Goal: Transaction & Acquisition: Purchase product/service

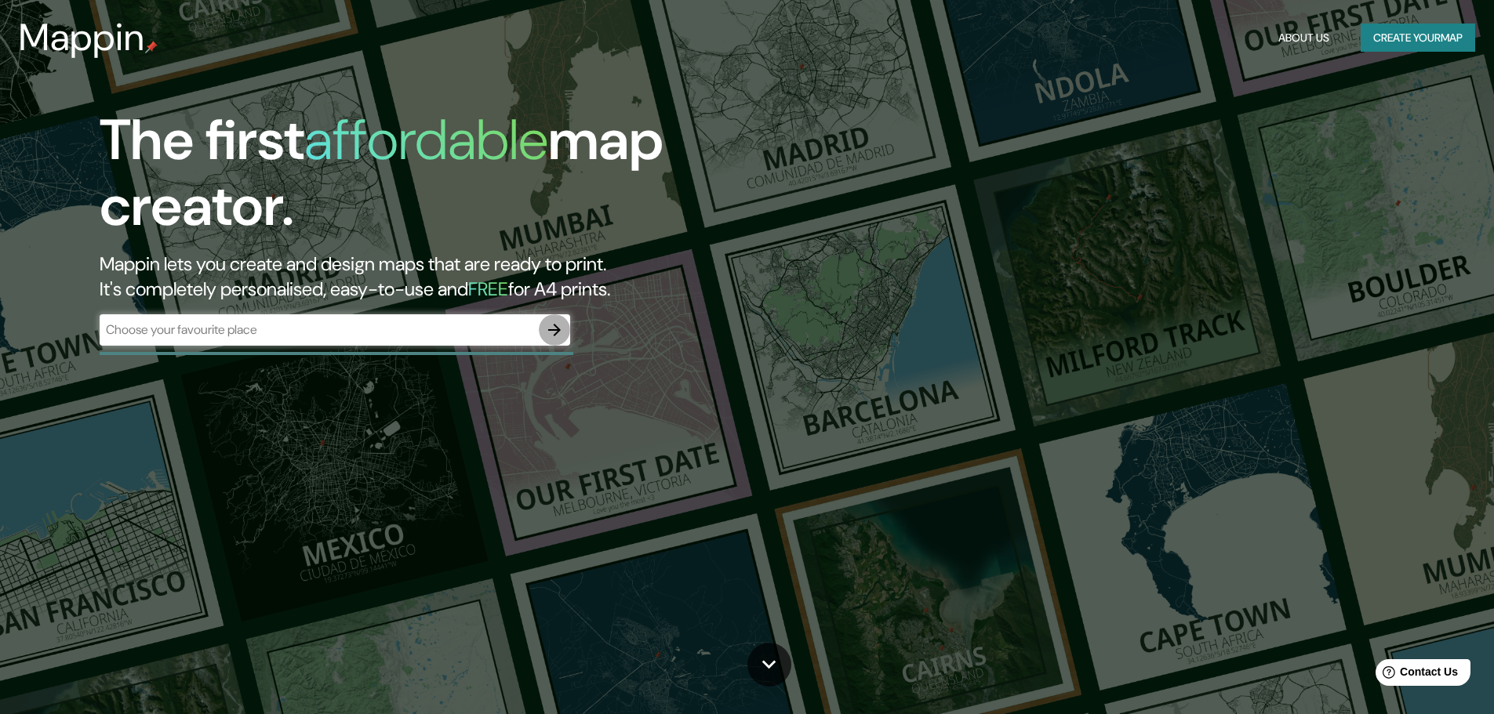
click at [561, 332] on icon "button" at bounding box center [554, 330] width 19 height 19
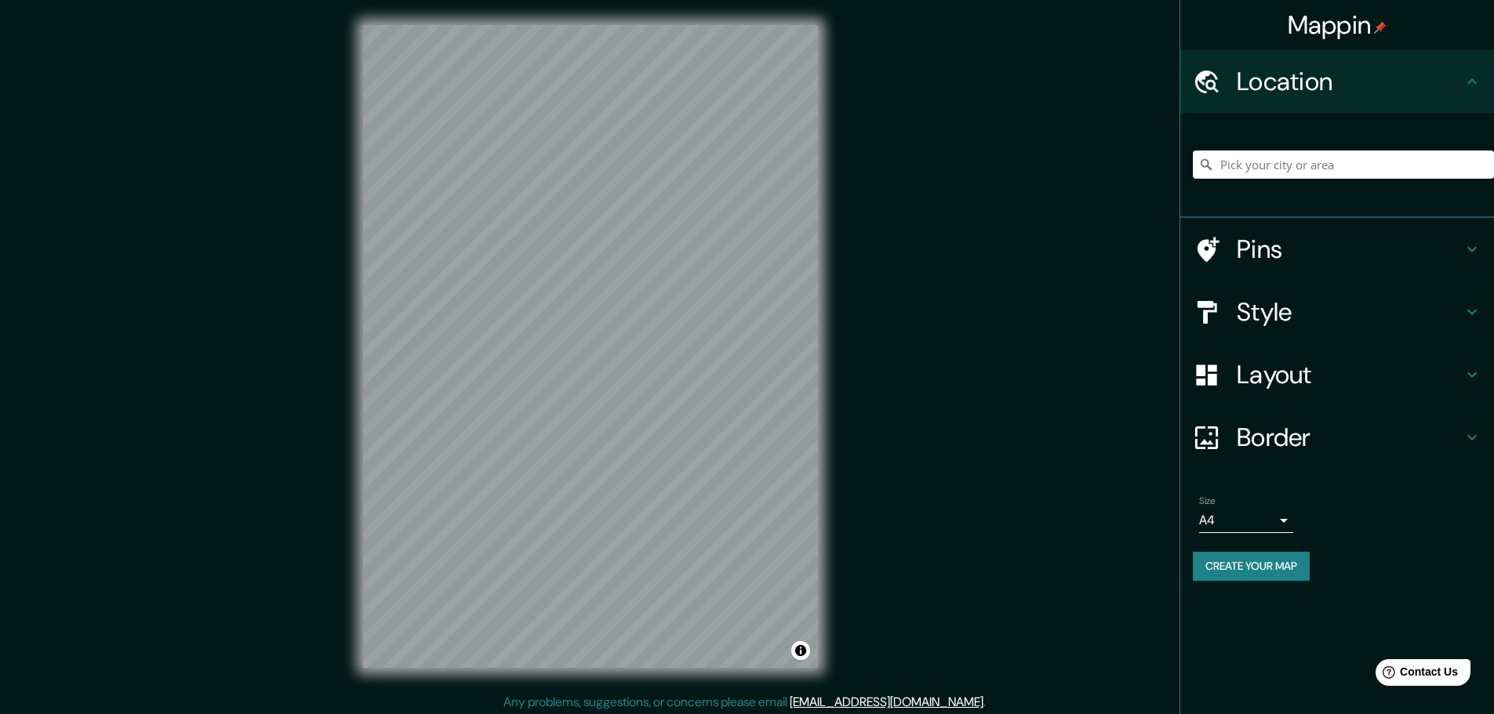
click at [1474, 372] on icon at bounding box center [1471, 374] width 19 height 19
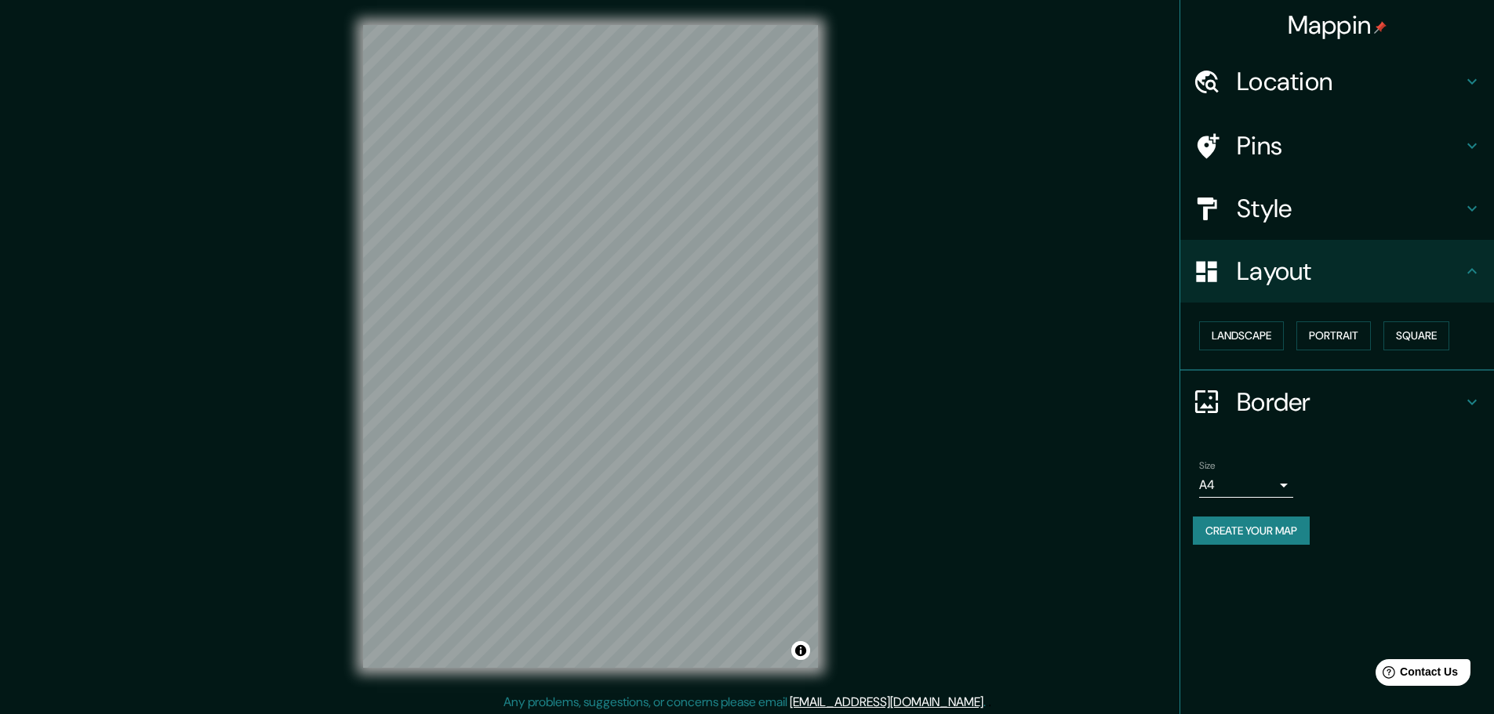
click at [1465, 271] on icon at bounding box center [1471, 271] width 19 height 19
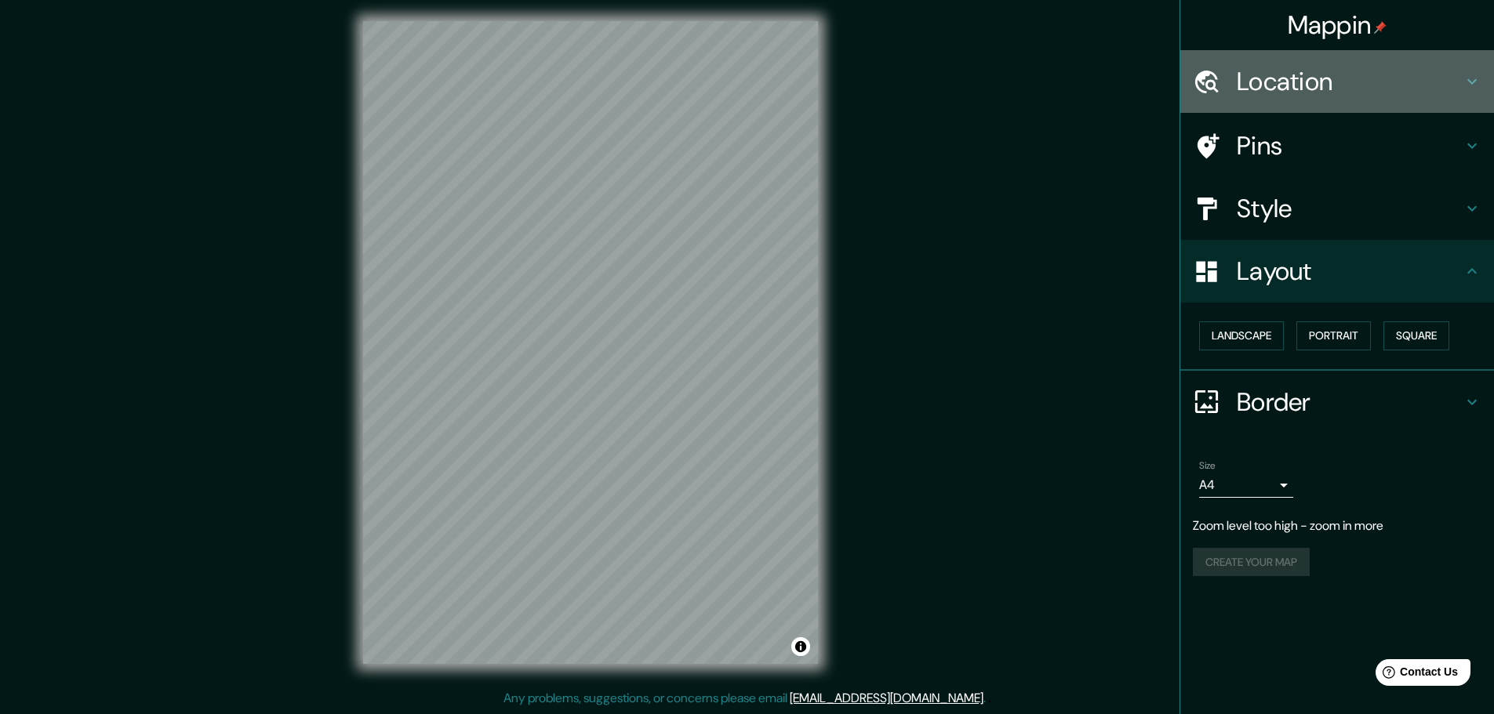
click at [1459, 75] on h4 "Location" at bounding box center [1350, 81] width 226 height 31
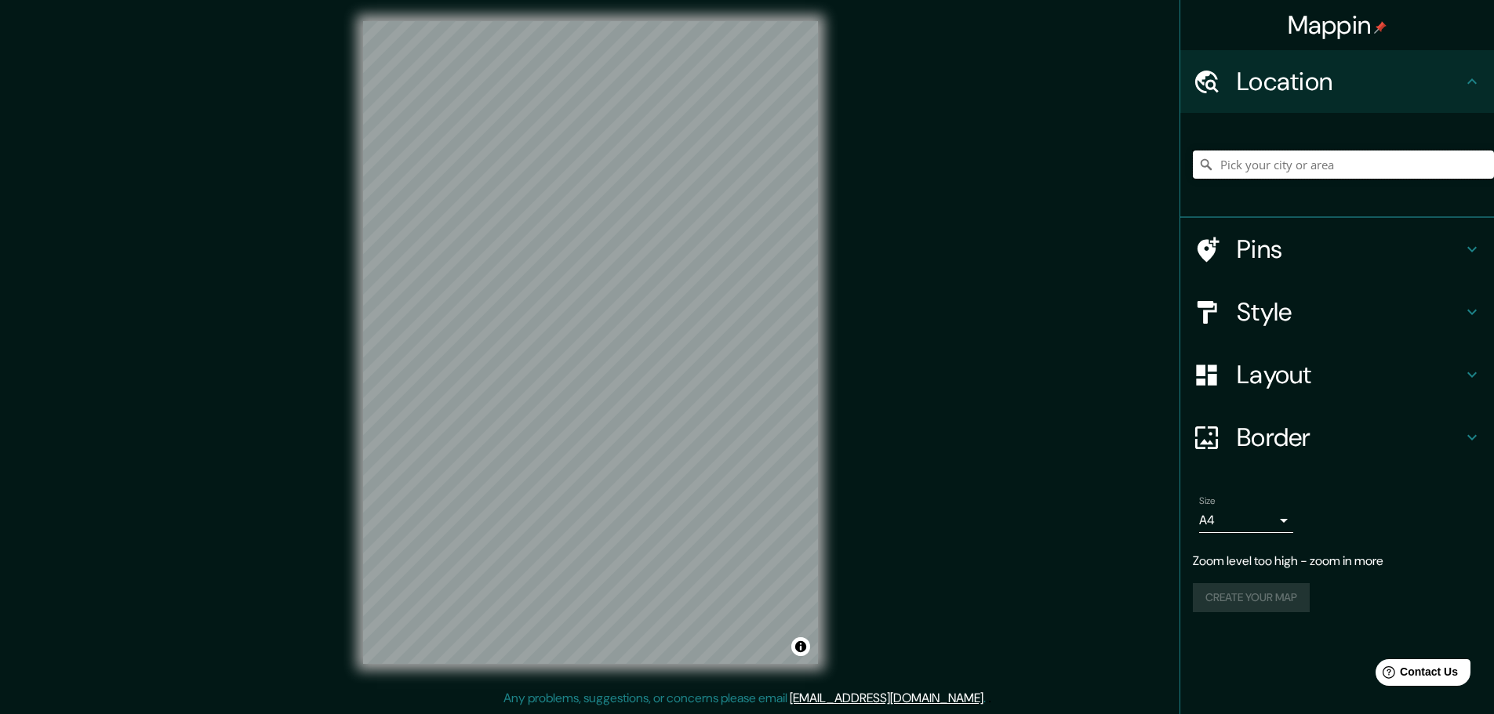
click at [1317, 165] on input "Pick your city or area" at bounding box center [1343, 165] width 301 height 28
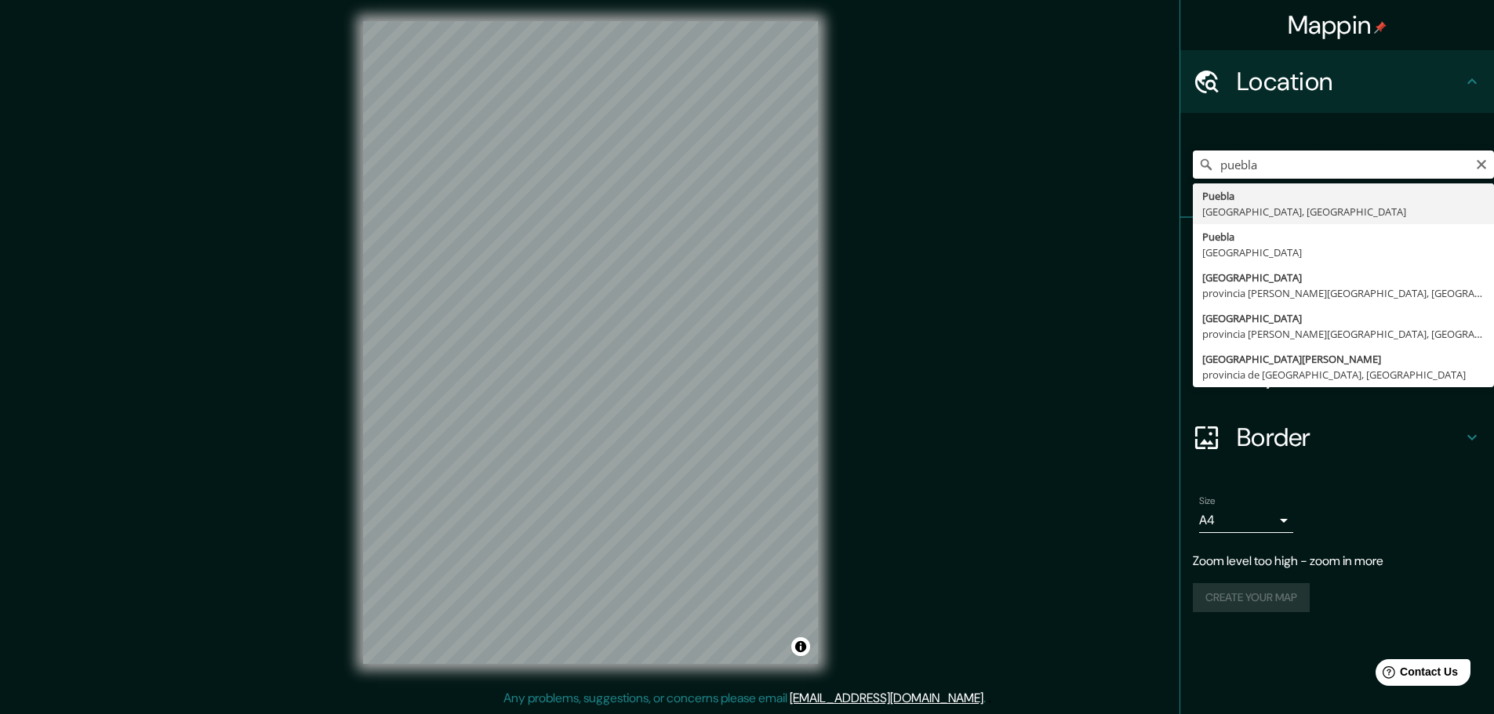
drag, startPoint x: 1231, startPoint y: 176, endPoint x: 1198, endPoint y: 177, distance: 33.0
click at [1198, 177] on input "puebla" at bounding box center [1343, 165] width 301 height 28
type input "[GEOGRAPHIC_DATA][PERSON_NAME], [GEOGRAPHIC_DATA], [GEOGRAPHIC_DATA]"
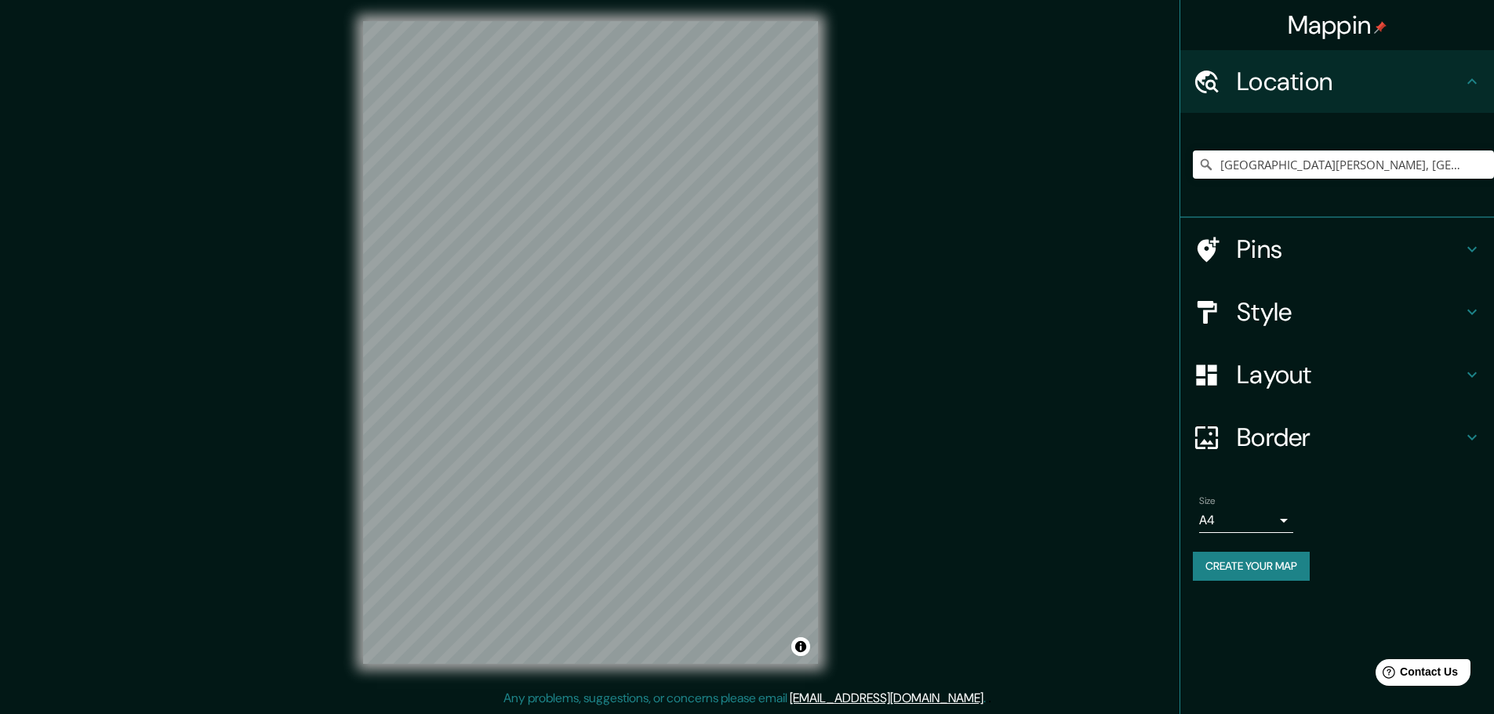
click at [1480, 312] on icon at bounding box center [1471, 312] width 19 height 19
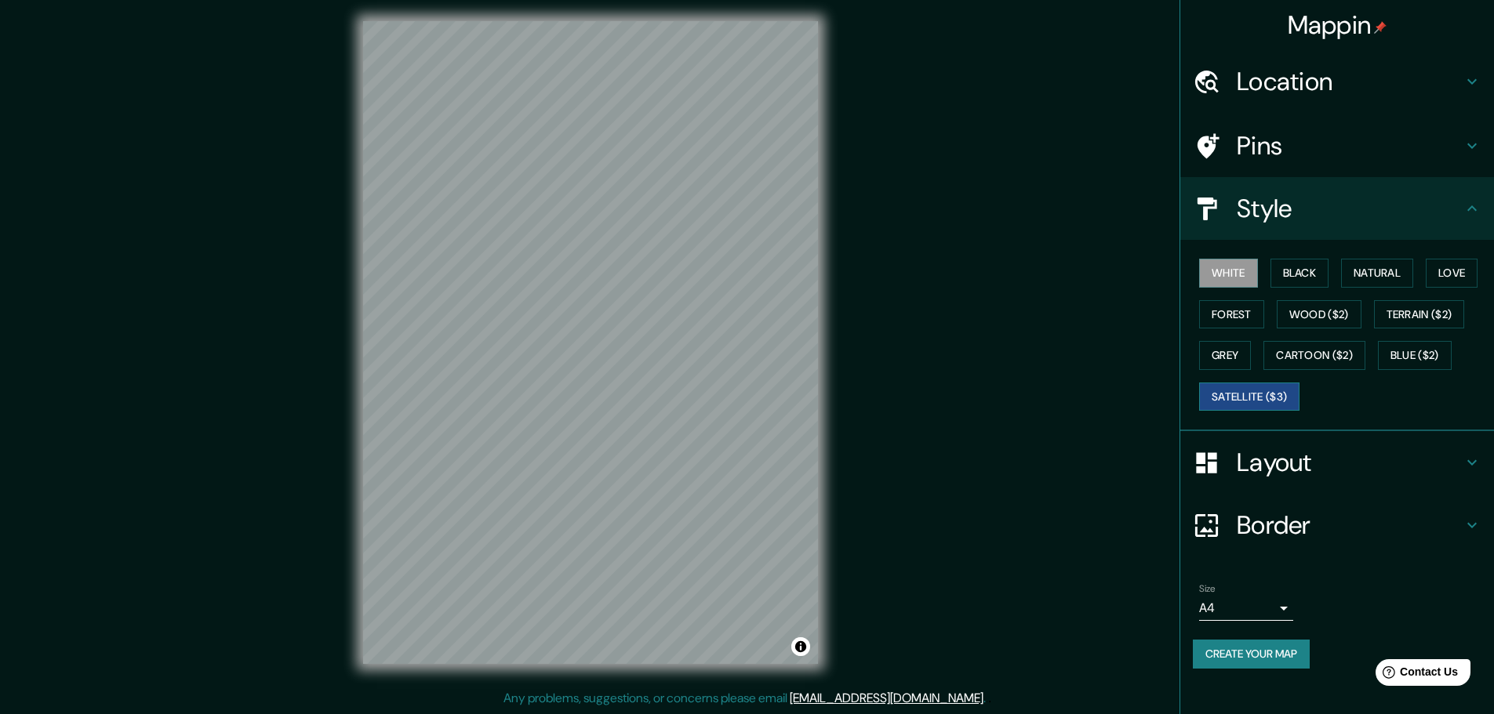
click at [1255, 396] on button "Satellite ($3)" at bounding box center [1249, 397] width 100 height 29
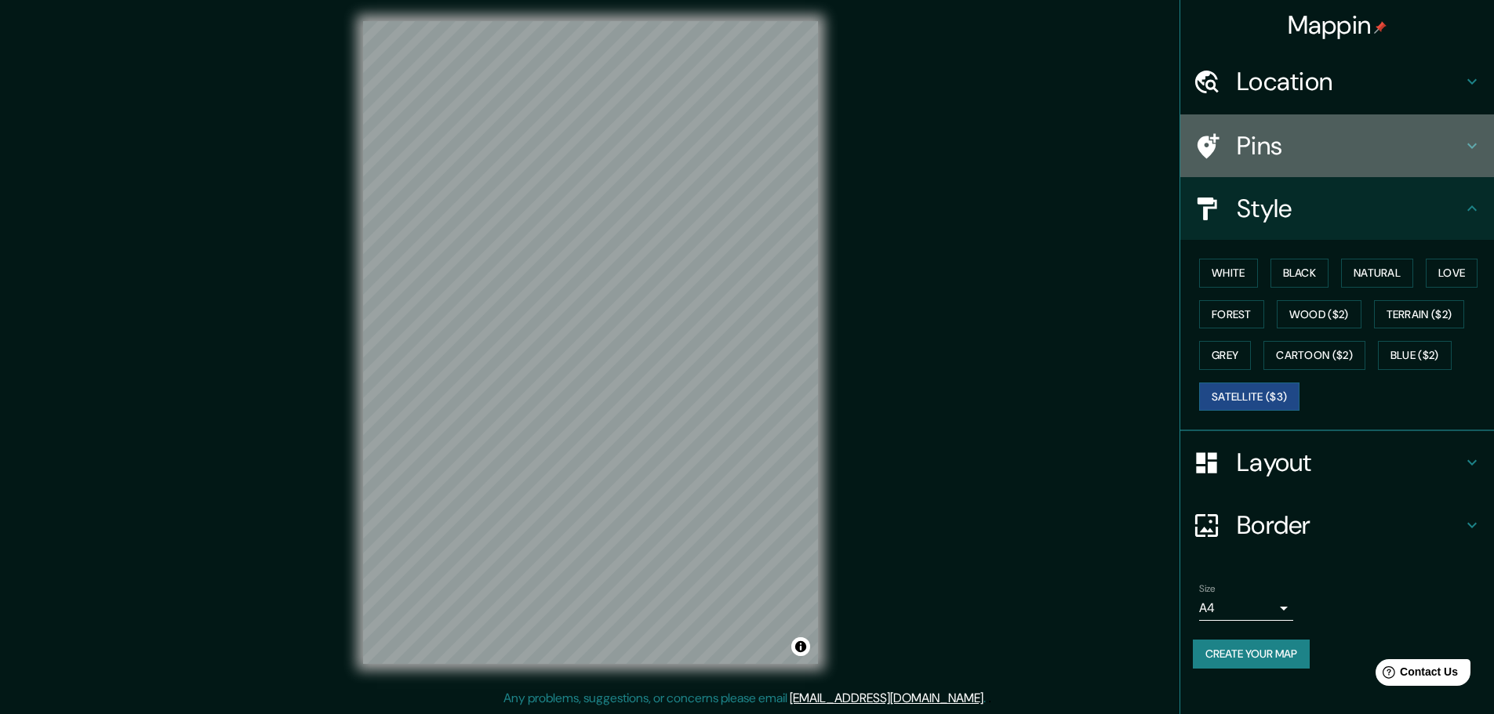
click at [1213, 146] on icon at bounding box center [1208, 145] width 22 height 25
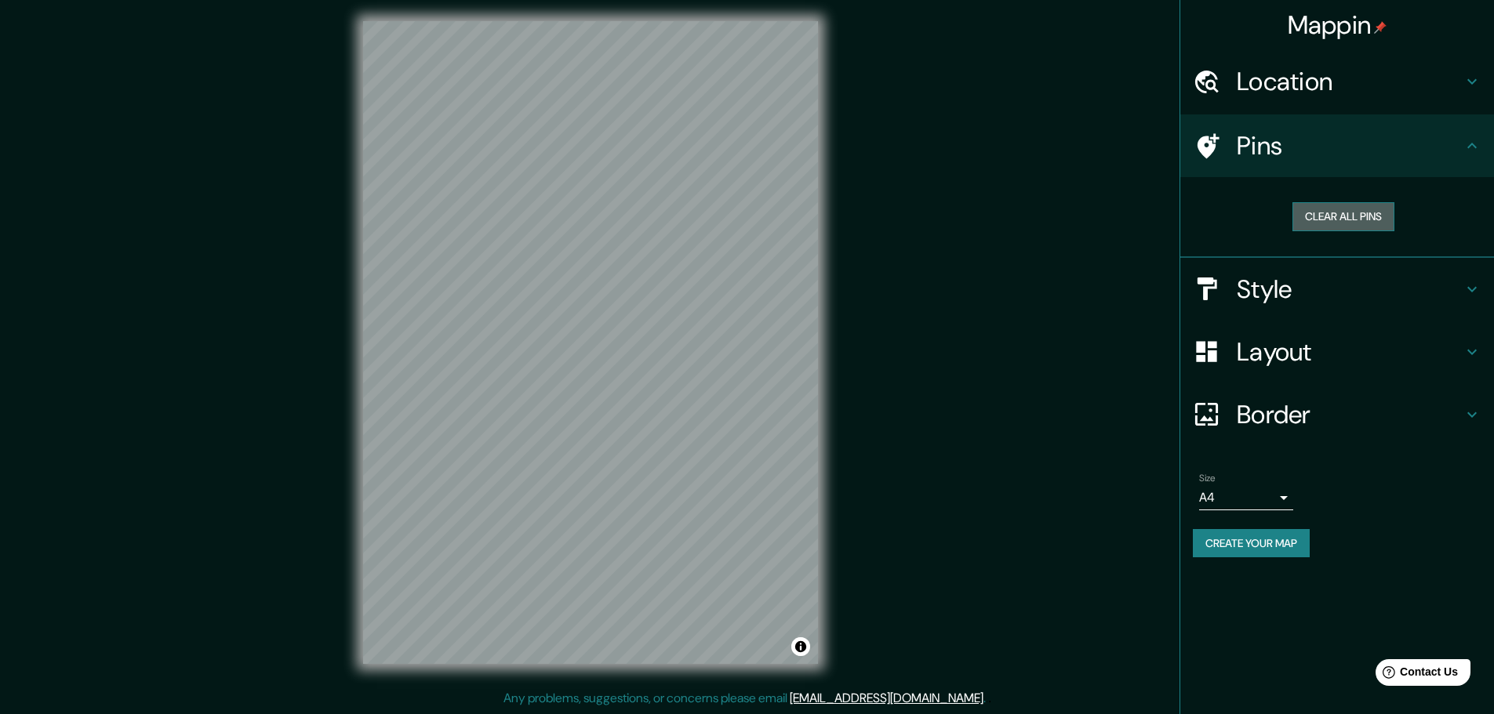
click at [1310, 220] on button "Clear all pins" at bounding box center [1343, 216] width 102 height 29
click at [1267, 142] on h4 "Pins" at bounding box center [1350, 145] width 226 height 31
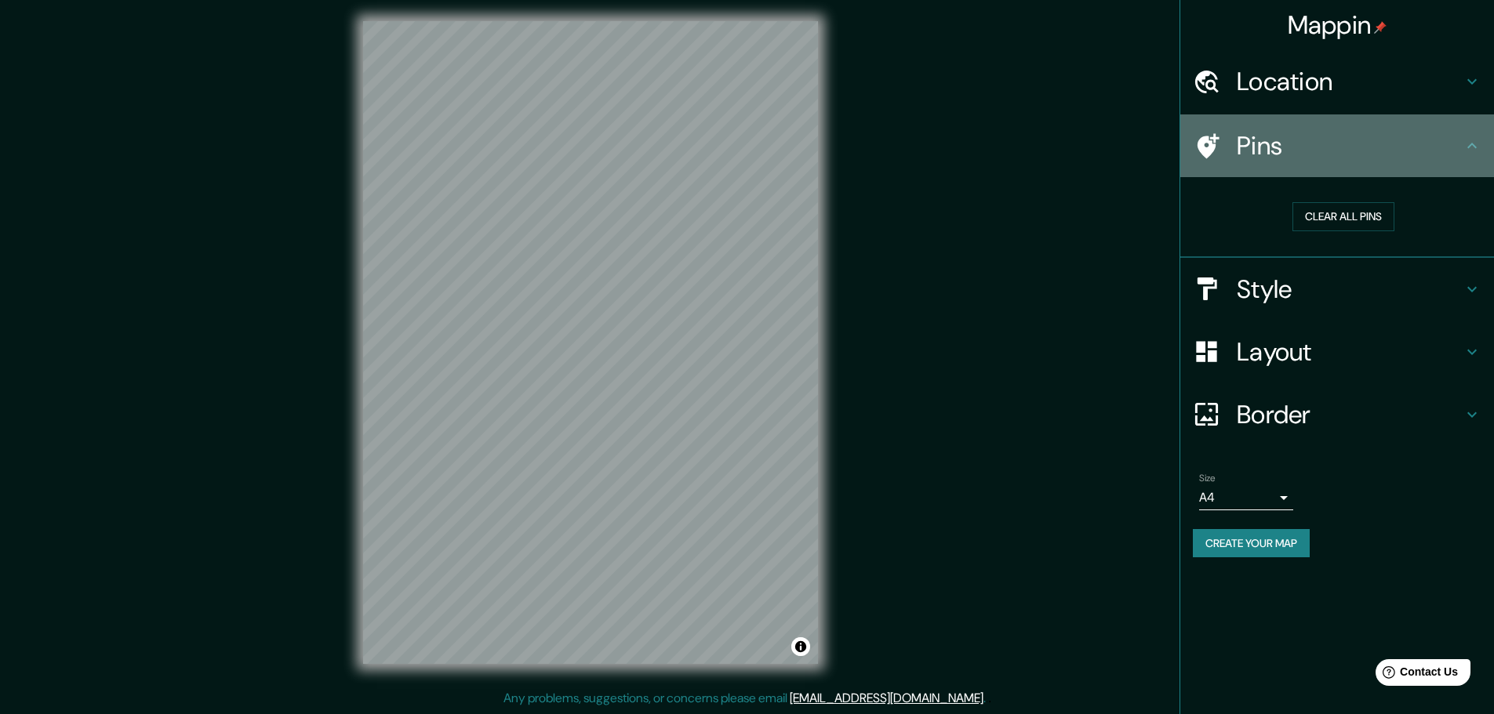
click at [1466, 140] on icon at bounding box center [1471, 145] width 19 height 19
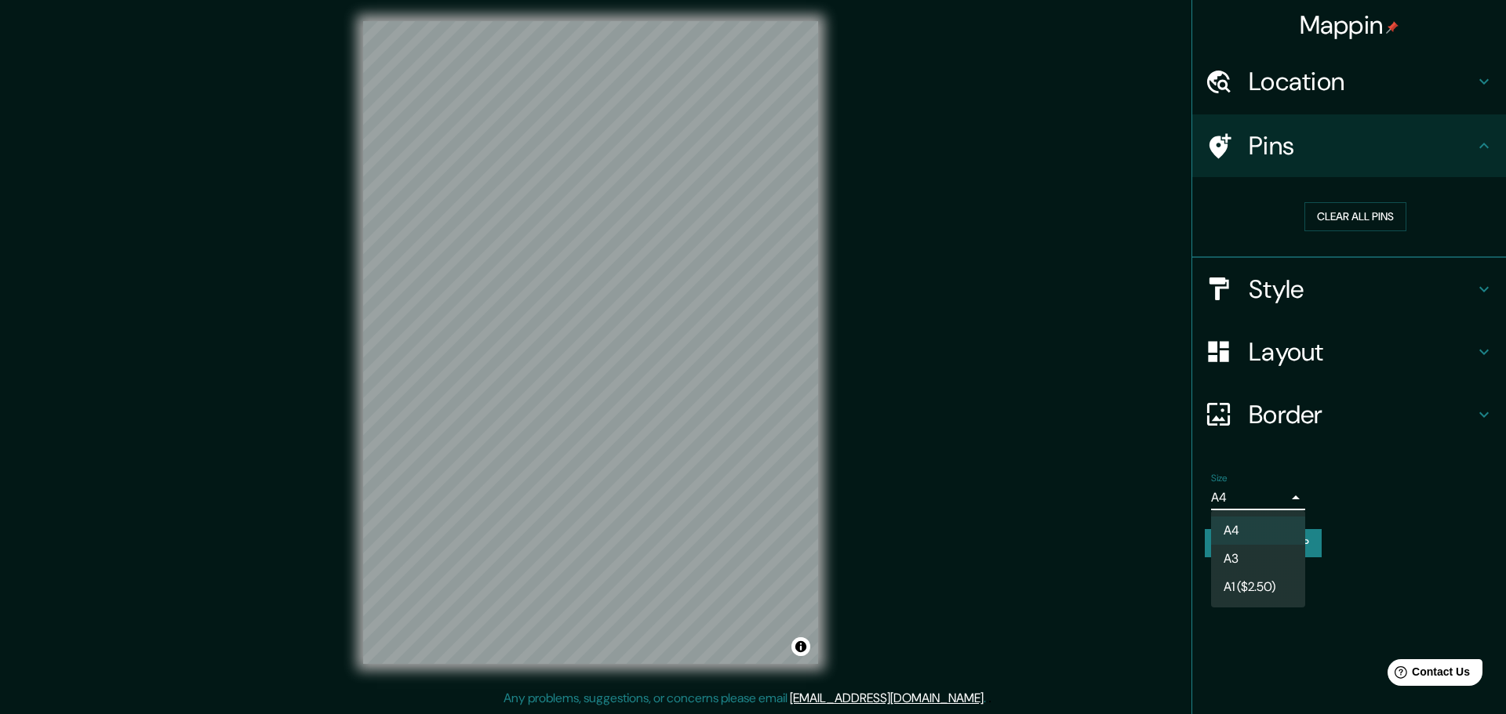
click at [1287, 497] on body "Mappin Location San Andrés Calpan, Puebla, México Pins Clear all pins Style Lay…" at bounding box center [753, 353] width 1506 height 714
click at [1287, 497] on div at bounding box center [753, 357] width 1506 height 714
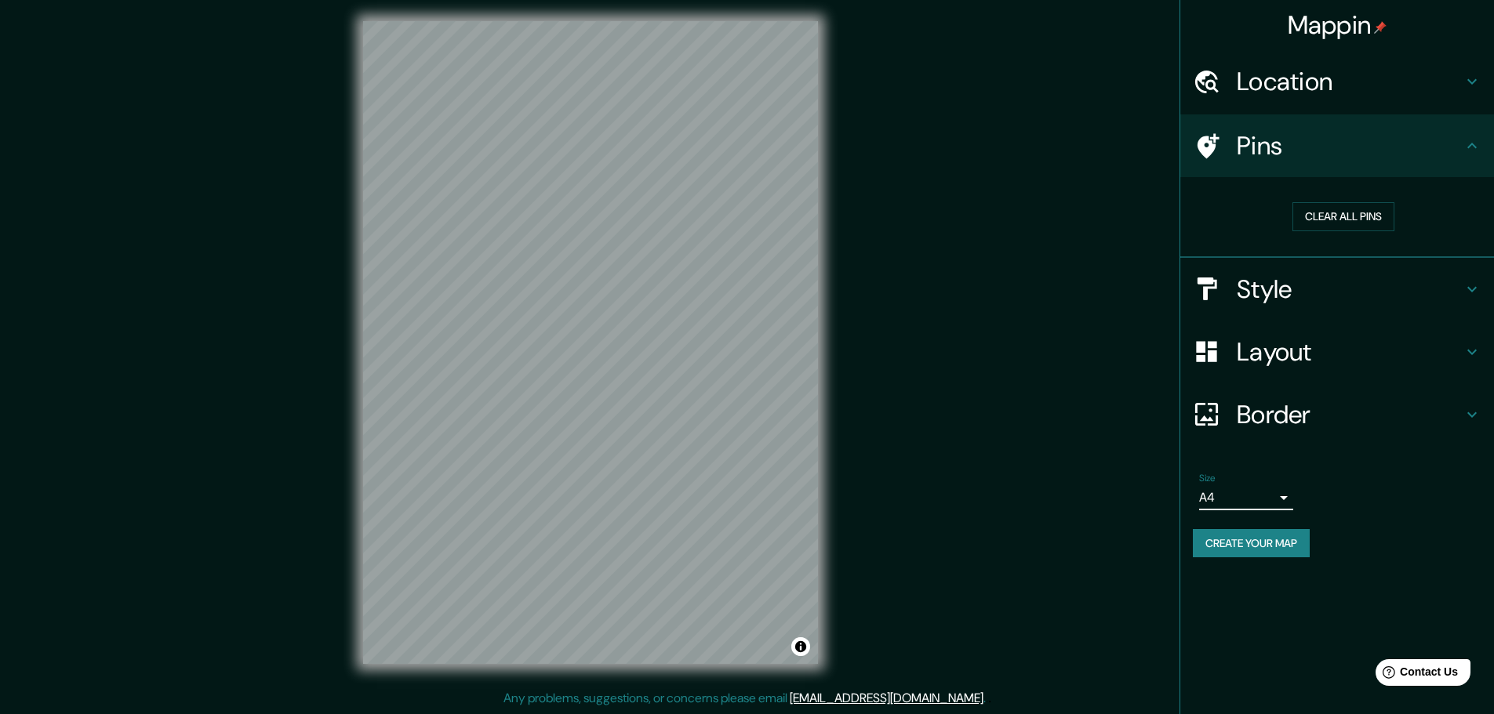
click at [1266, 549] on button "Create your map" at bounding box center [1251, 543] width 117 height 29
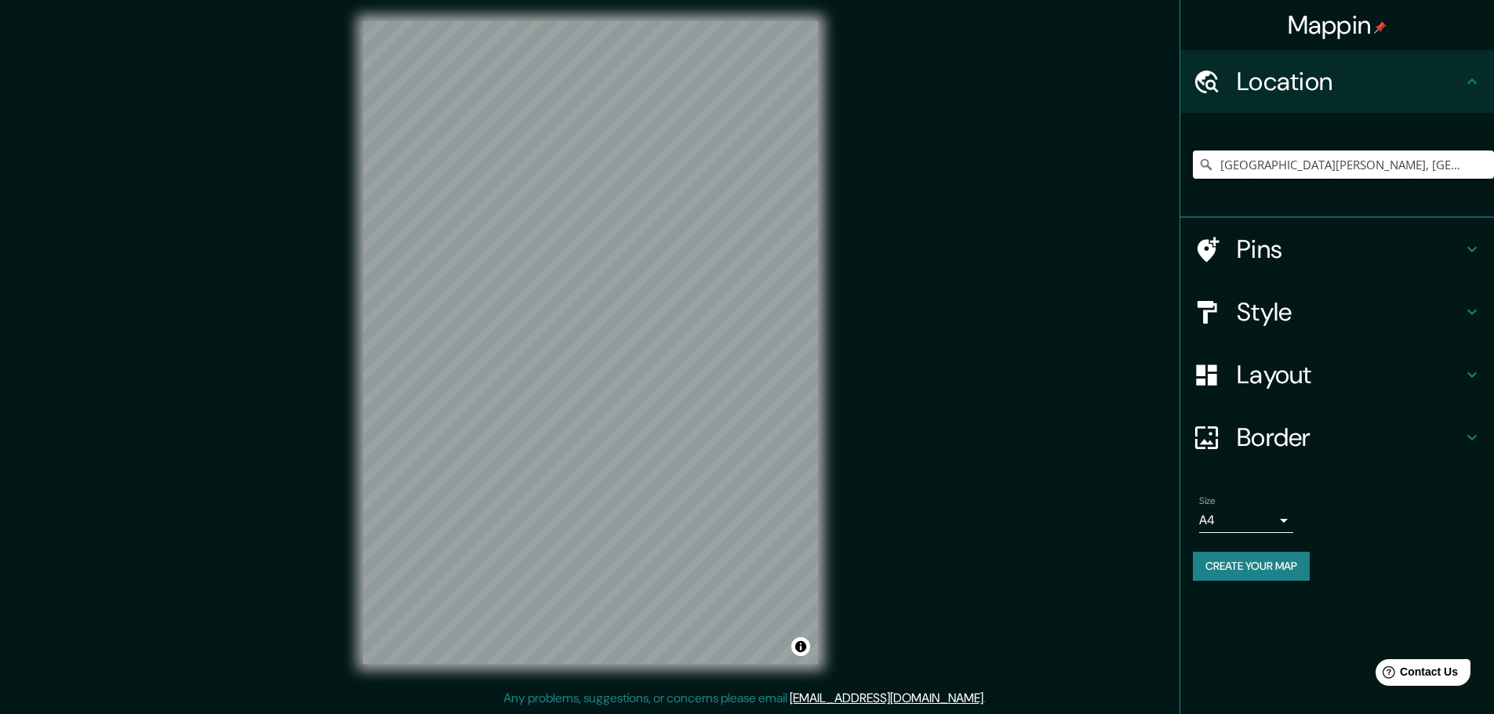
click at [1444, 164] on input "[GEOGRAPHIC_DATA][PERSON_NAME], [GEOGRAPHIC_DATA], [GEOGRAPHIC_DATA]" at bounding box center [1343, 165] width 301 height 28
click at [1431, 165] on input "[GEOGRAPHIC_DATA][PERSON_NAME], [GEOGRAPHIC_DATA], [GEOGRAPHIC_DATA]" at bounding box center [1343, 165] width 301 height 28
click at [1420, 167] on input "[GEOGRAPHIC_DATA][PERSON_NAME], [GEOGRAPHIC_DATA], [GEOGRAPHIC_DATA]" at bounding box center [1343, 165] width 301 height 28
drag, startPoint x: 1420, startPoint y: 167, endPoint x: 1121, endPoint y: 167, distance: 299.6
click at [1121, 167] on div "Mappin Location [GEOGRAPHIC_DATA][PERSON_NAME], [GEOGRAPHIC_DATA], [GEOGRAPHIC_…" at bounding box center [747, 355] width 1494 height 718
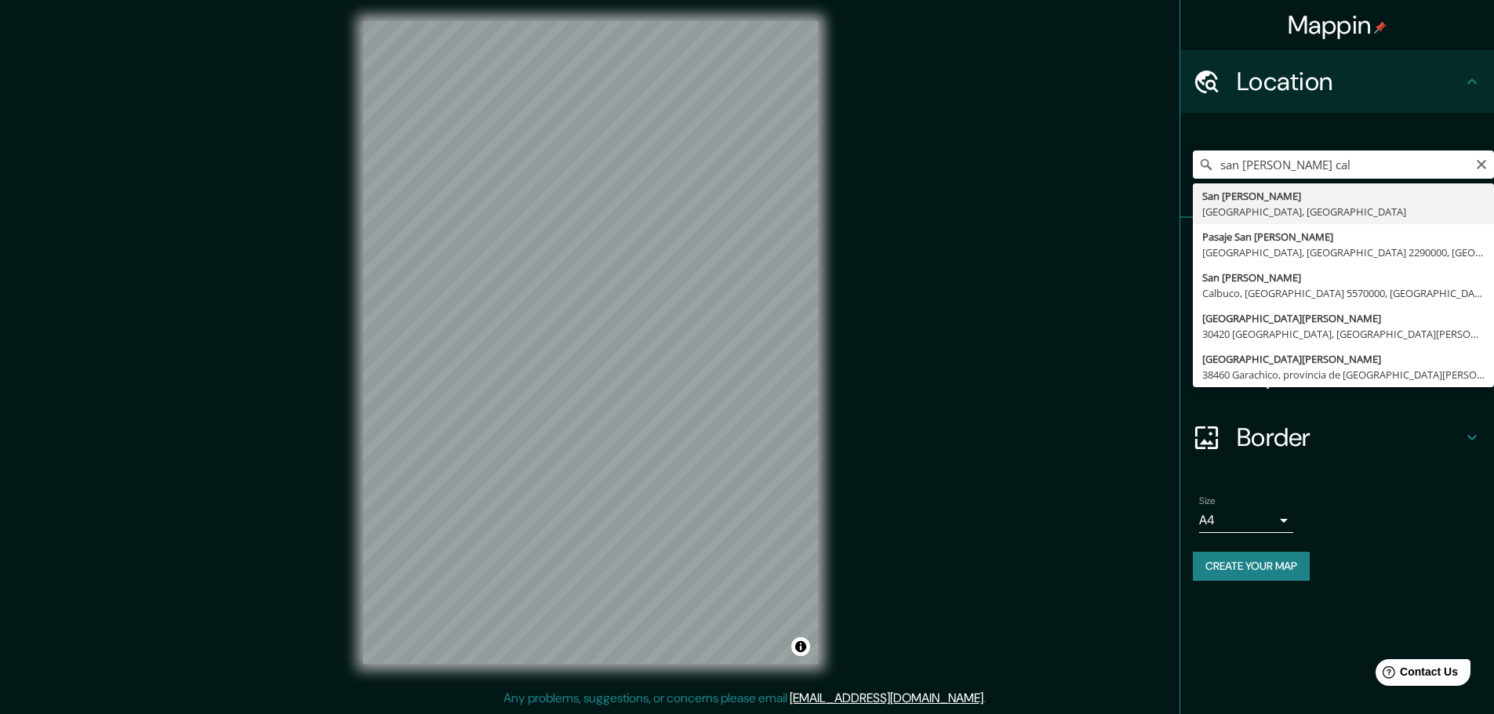
type input "[GEOGRAPHIC_DATA][PERSON_NAME], [GEOGRAPHIC_DATA], [GEOGRAPHIC_DATA]"
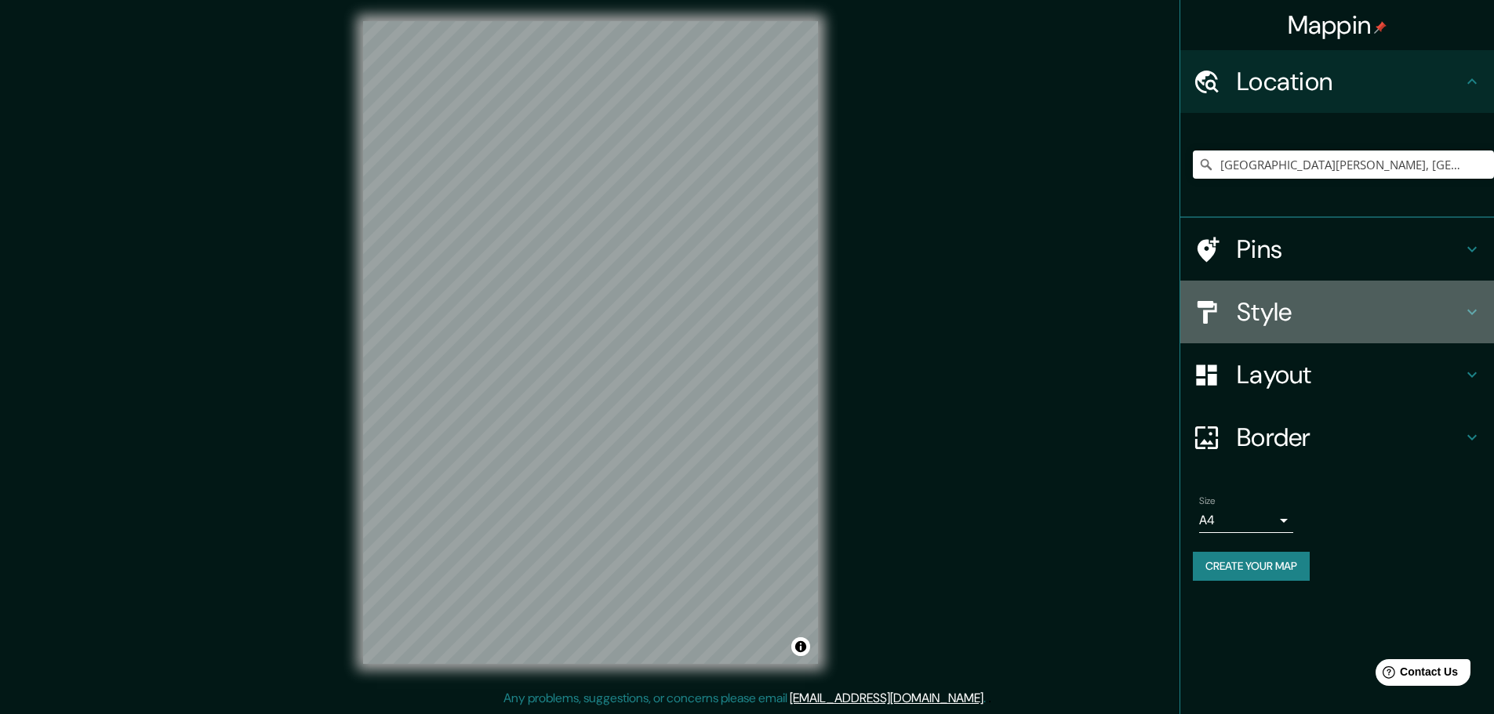
click at [1299, 318] on h4 "Style" at bounding box center [1350, 311] width 226 height 31
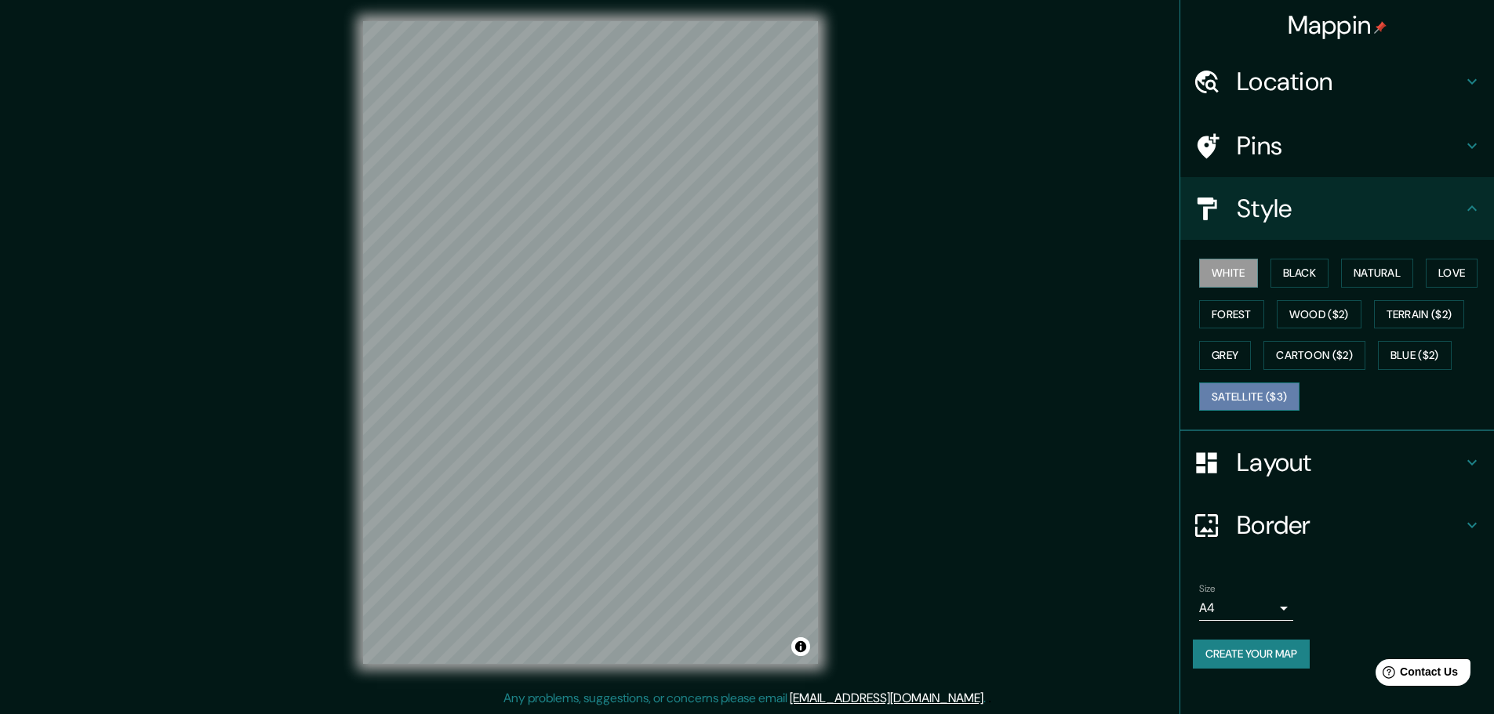
click at [1262, 398] on button "Satellite ($3)" at bounding box center [1249, 397] width 100 height 29
click at [1244, 279] on button "White" at bounding box center [1228, 273] width 59 height 29
click at [1366, 267] on button "Natural" at bounding box center [1377, 273] width 72 height 29
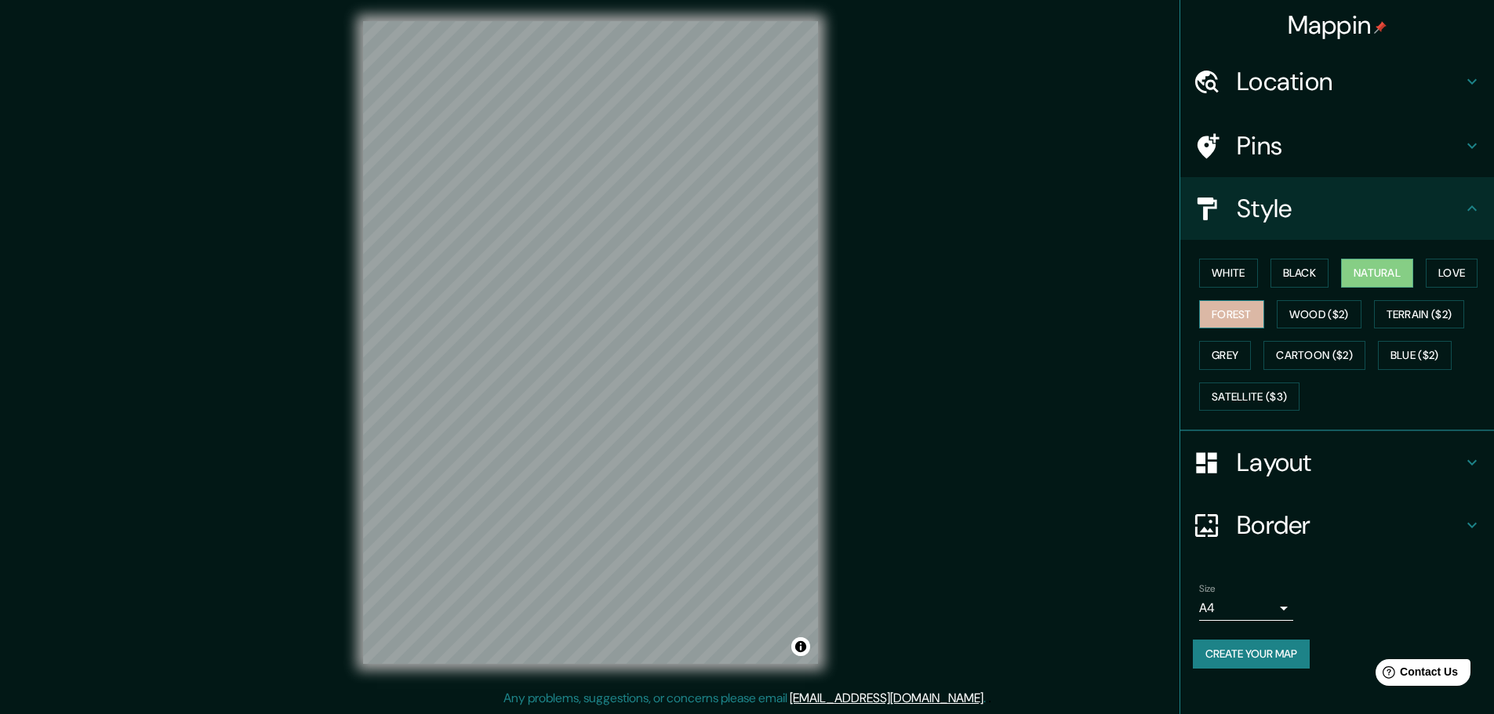
click at [1227, 307] on button "Forest" at bounding box center [1231, 314] width 65 height 29
click at [1307, 308] on button "Wood ($2)" at bounding box center [1319, 314] width 85 height 29
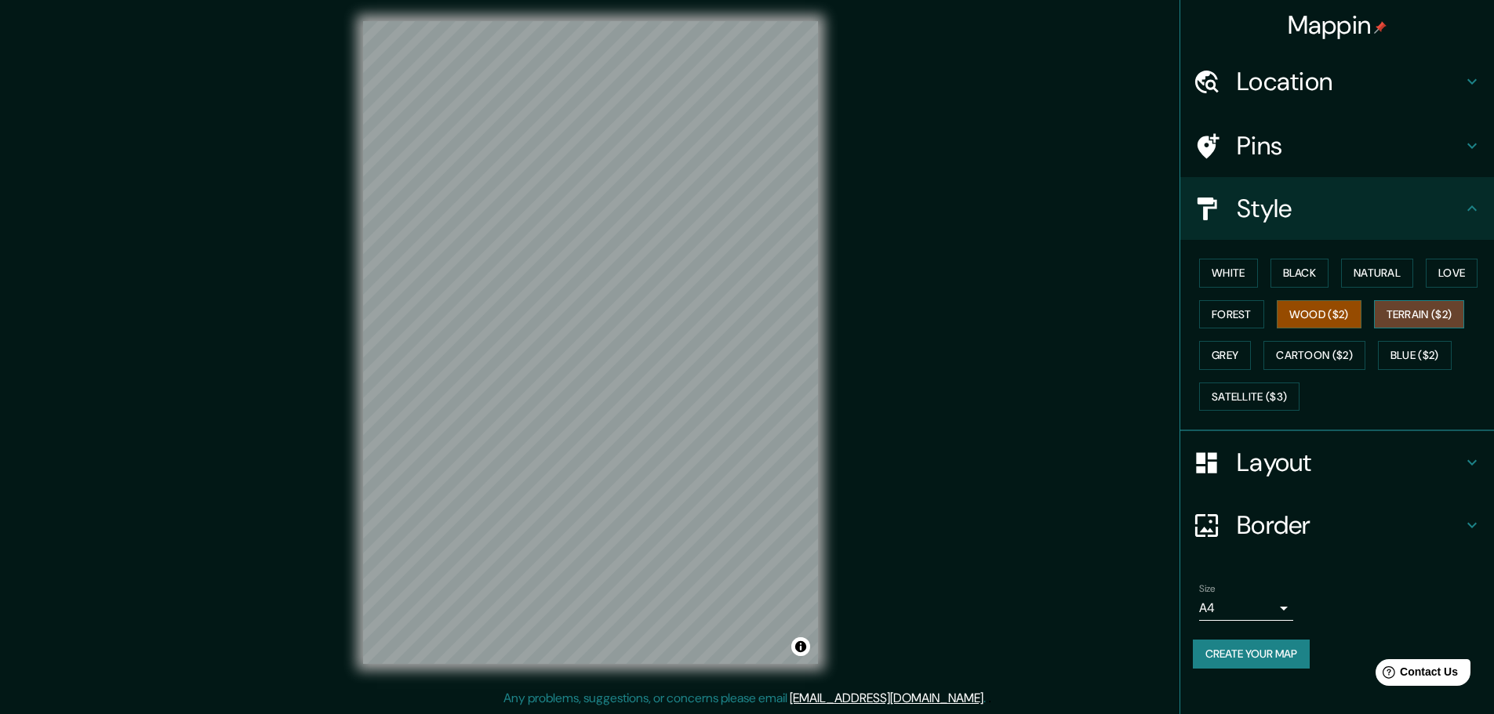
click at [1425, 312] on button "Terrain ($2)" at bounding box center [1419, 314] width 91 height 29
click at [1215, 358] on button "Grey" at bounding box center [1225, 355] width 52 height 29
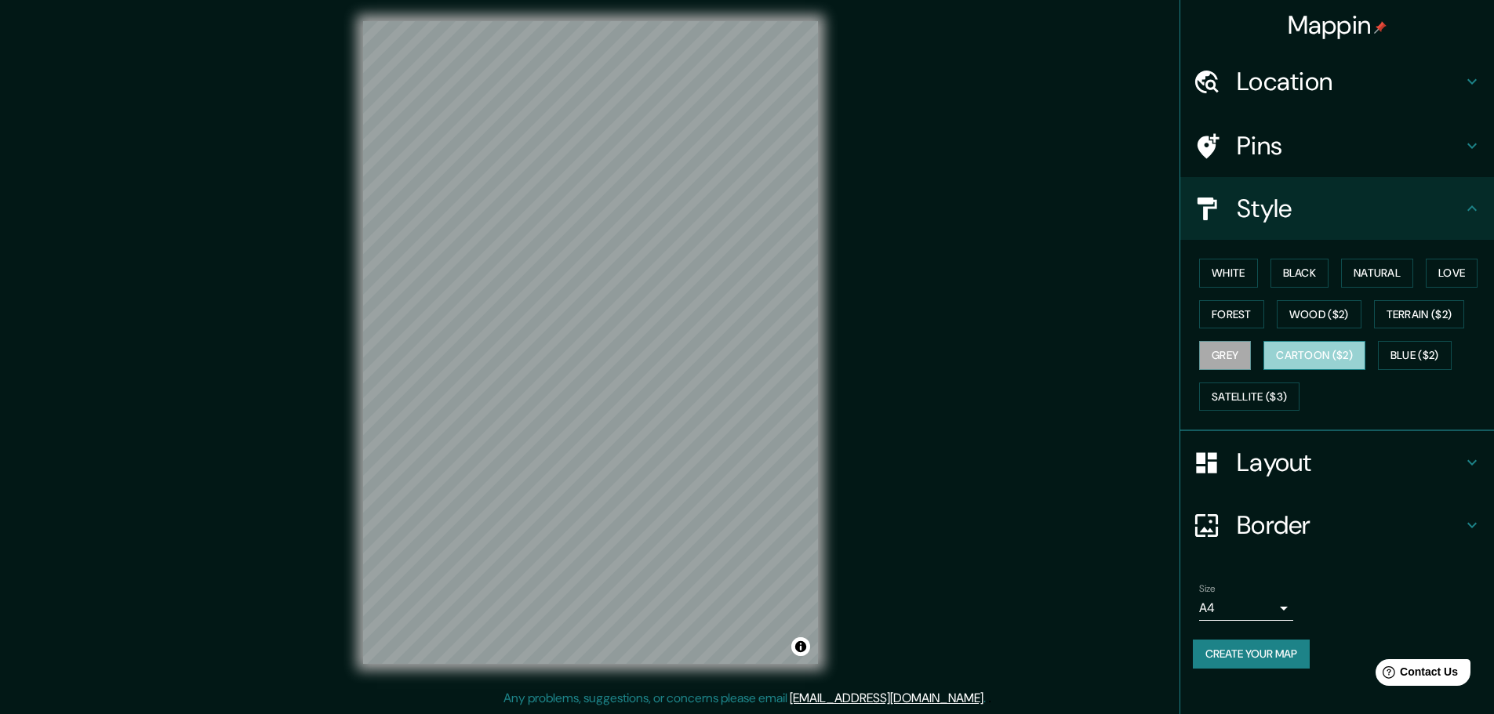
click at [1325, 364] on button "Cartoon ($2)" at bounding box center [1314, 355] width 102 height 29
click at [1448, 275] on button "Love" at bounding box center [1452, 273] width 52 height 29
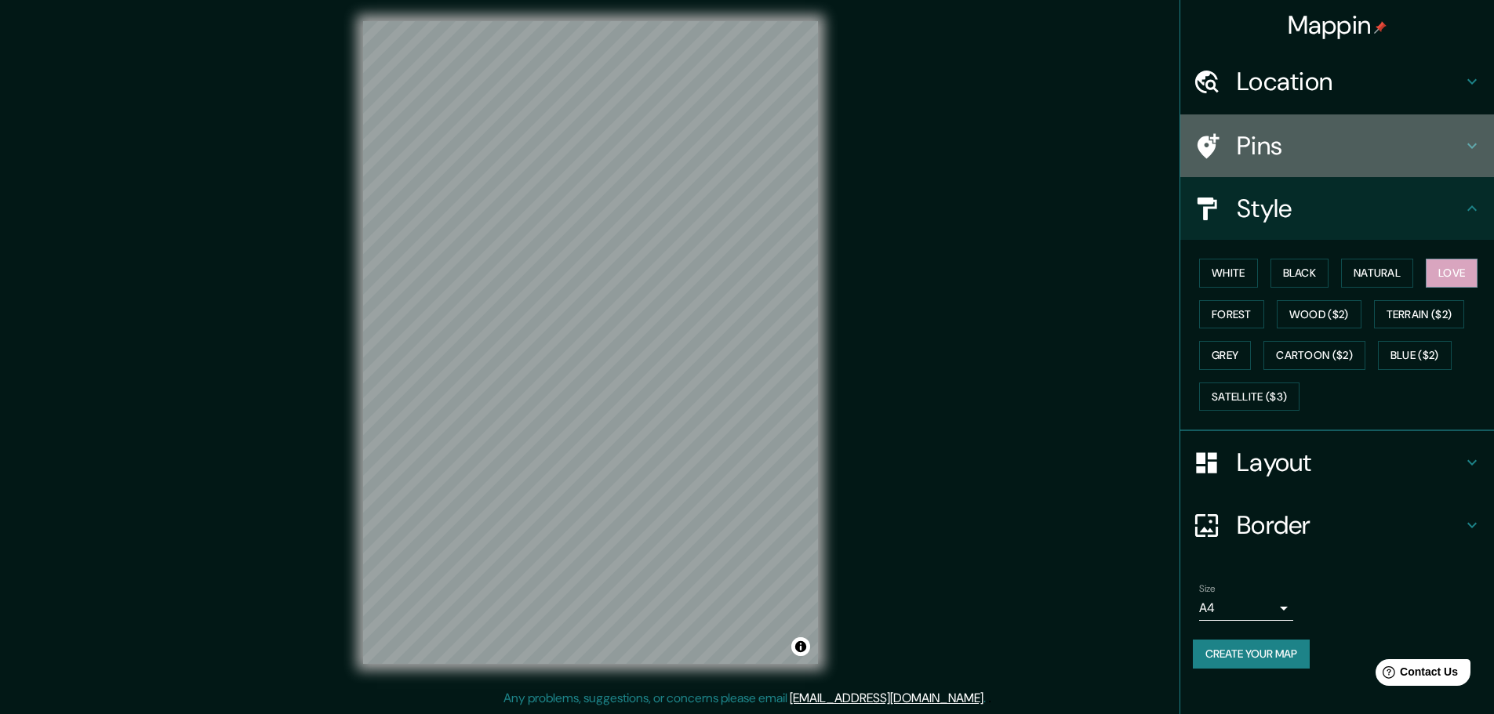
click at [1460, 141] on h4 "Pins" at bounding box center [1350, 145] width 226 height 31
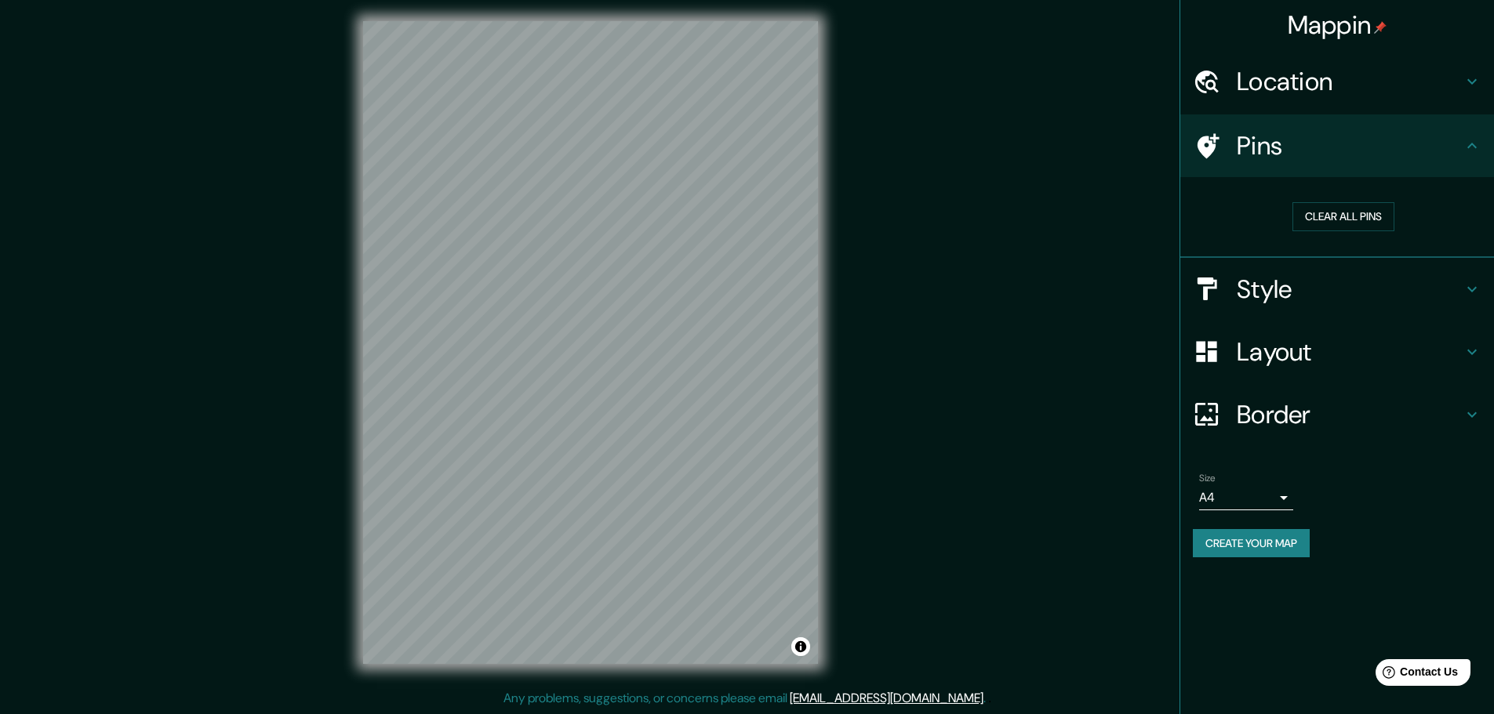
click at [1449, 146] on h4 "Pins" at bounding box center [1350, 145] width 226 height 31
click at [1356, 81] on h4 "Location" at bounding box center [1350, 81] width 226 height 31
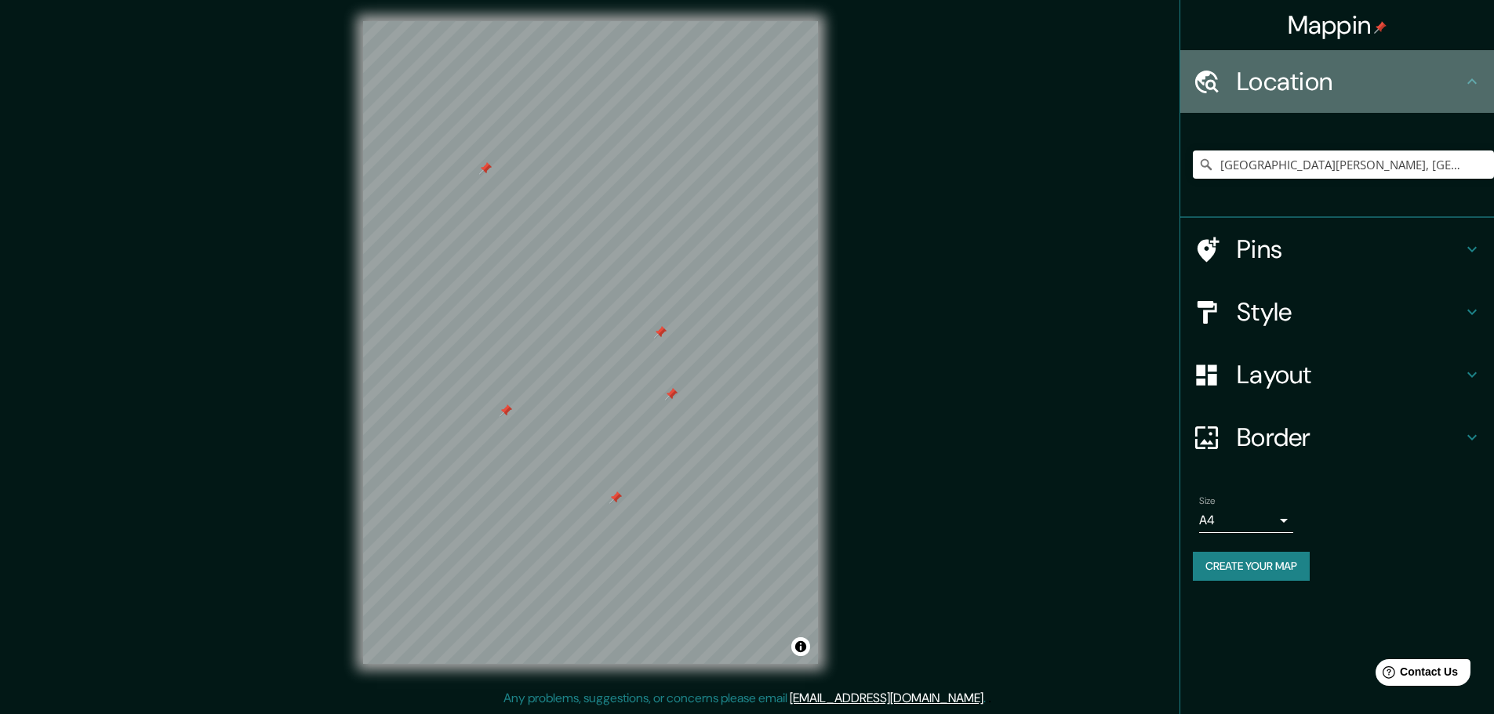
click at [1356, 81] on h4 "Location" at bounding box center [1350, 81] width 226 height 31
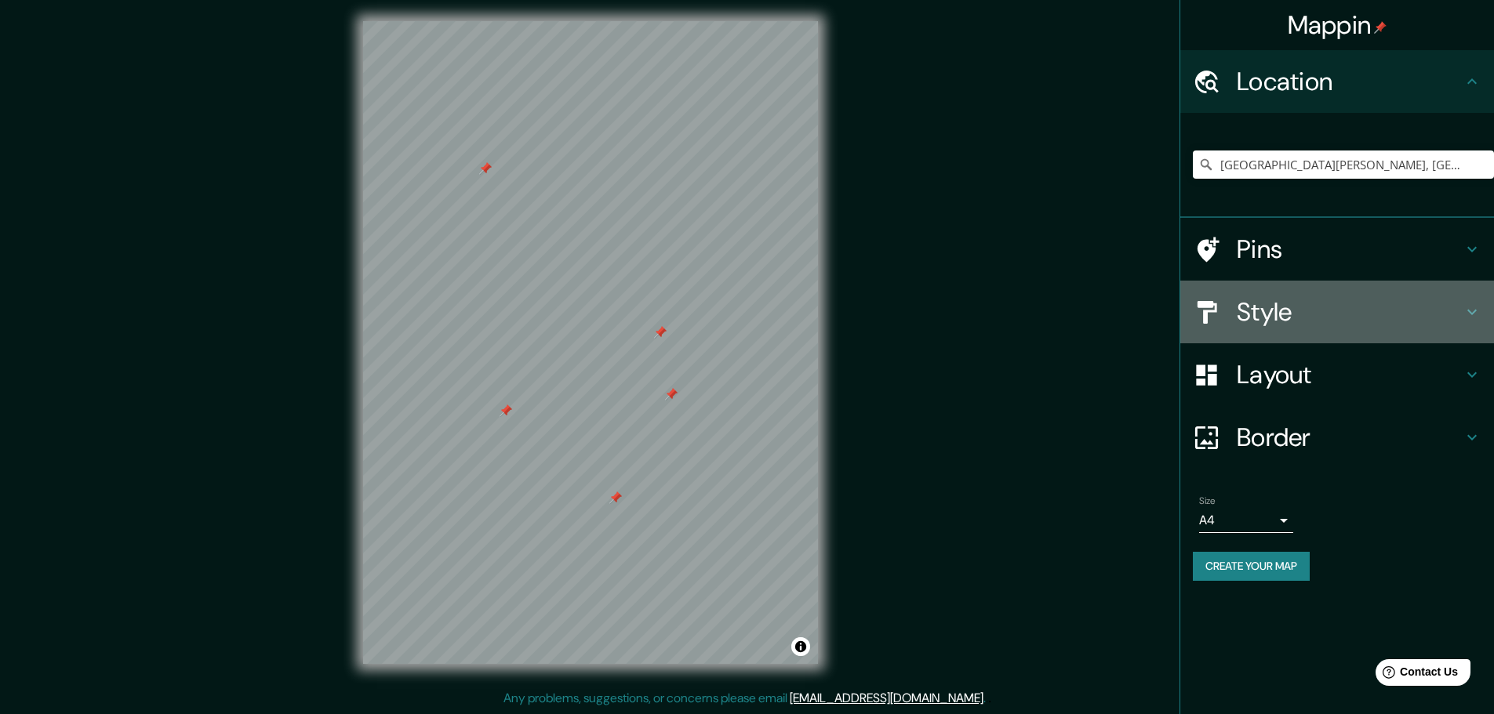
click at [1325, 303] on h4 "Style" at bounding box center [1350, 311] width 226 height 31
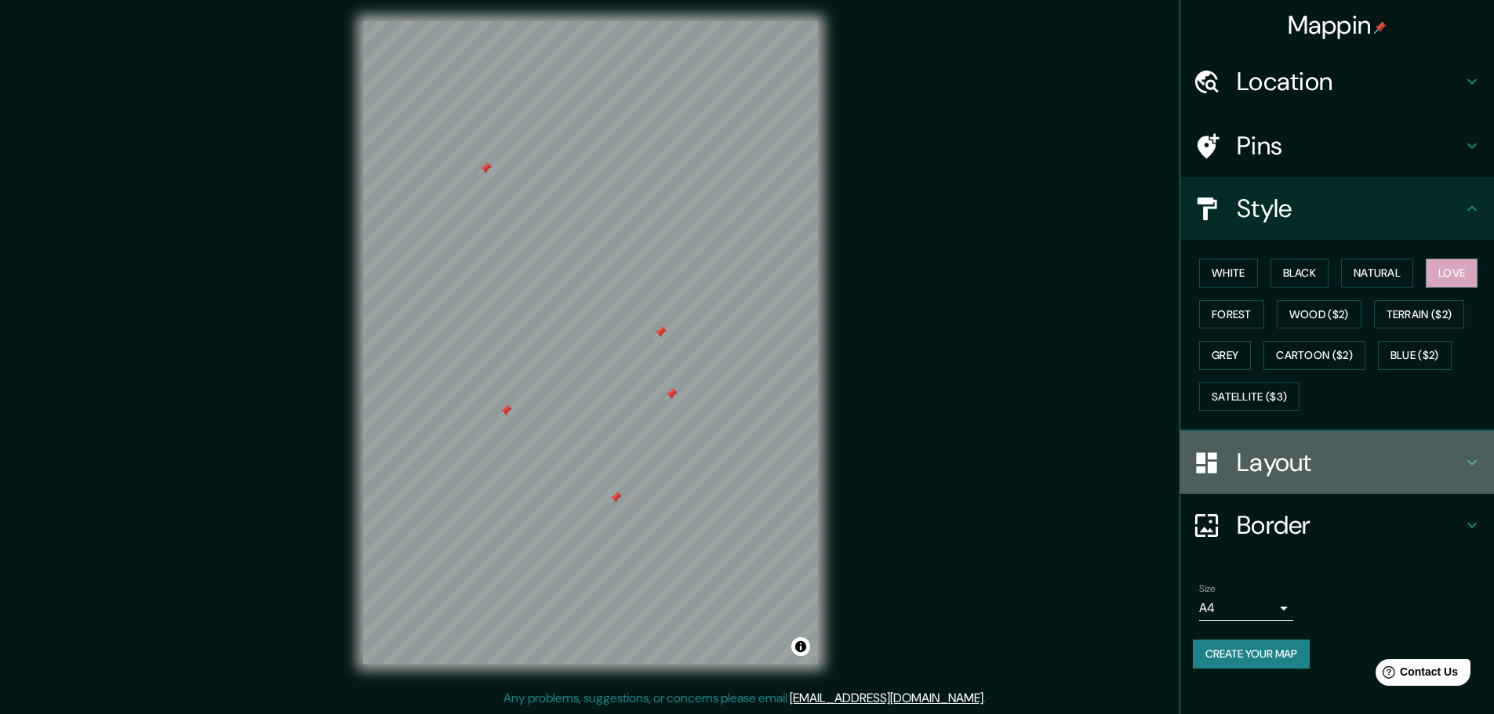
click at [1308, 465] on h4 "Layout" at bounding box center [1350, 462] width 226 height 31
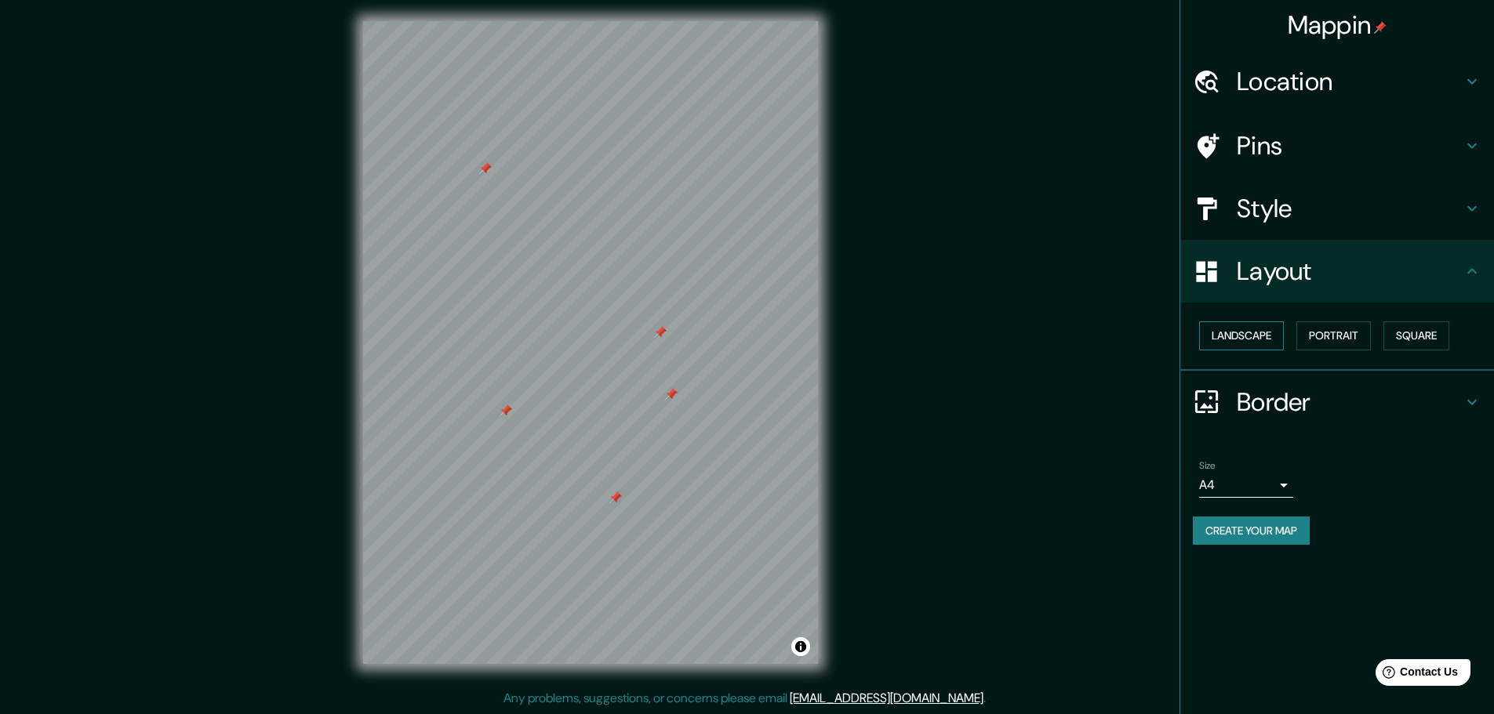
click at [1246, 333] on button "Landscape" at bounding box center [1241, 336] width 85 height 29
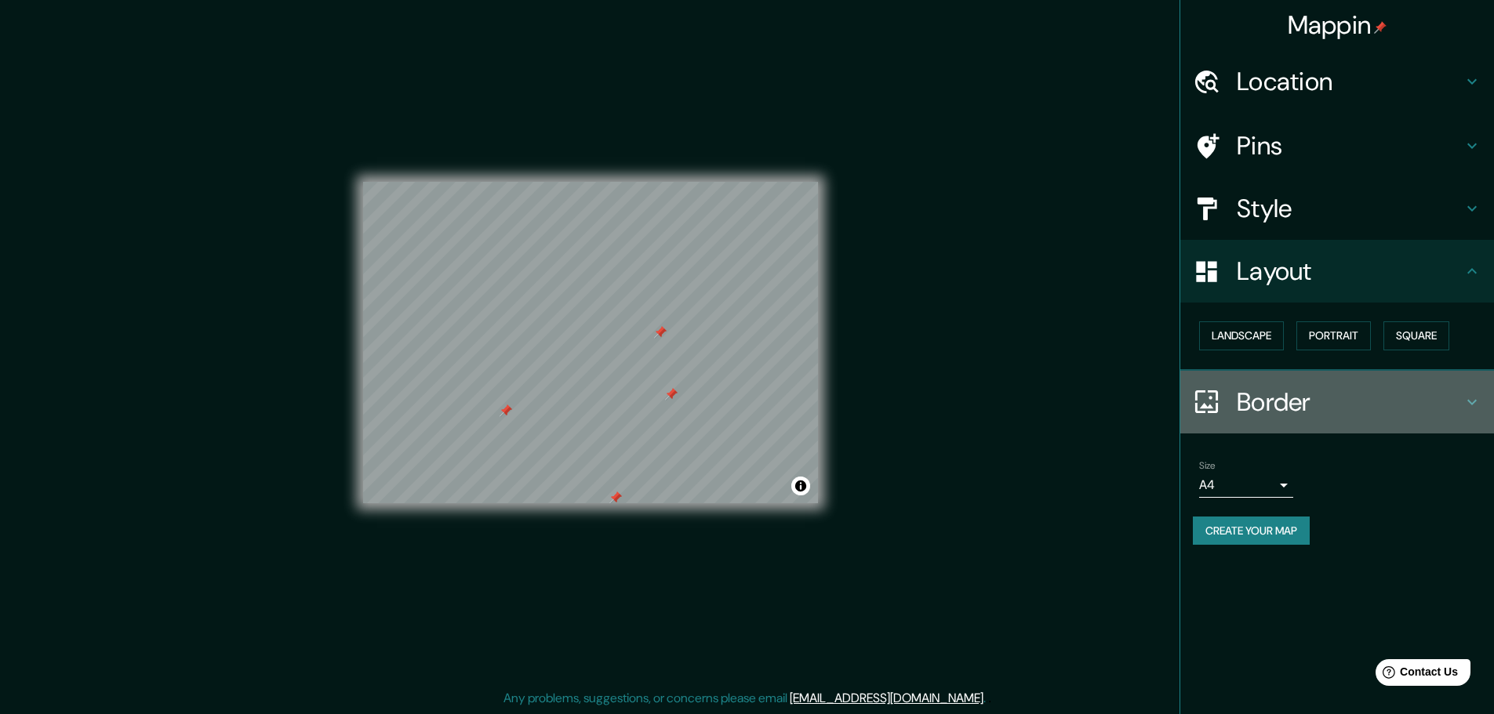
click at [1314, 409] on h4 "Border" at bounding box center [1350, 402] width 226 height 31
